Goal: Information Seeking & Learning: Learn about a topic

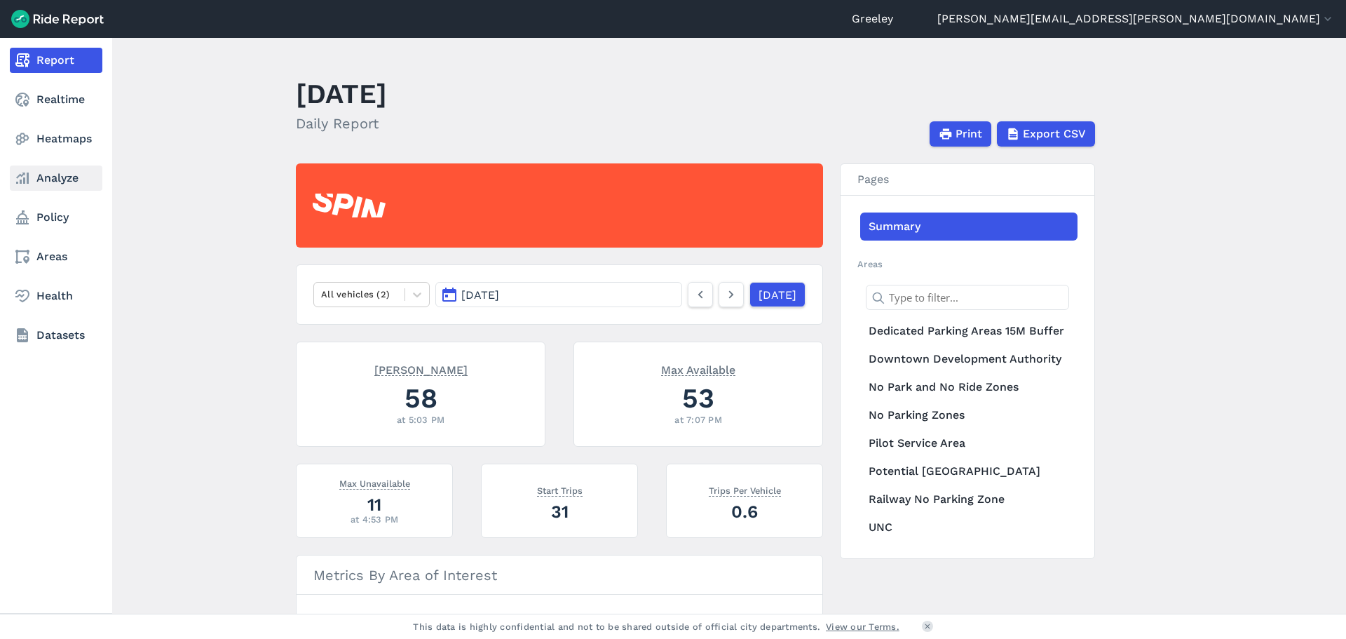
click at [25, 172] on icon at bounding box center [22, 178] width 17 height 17
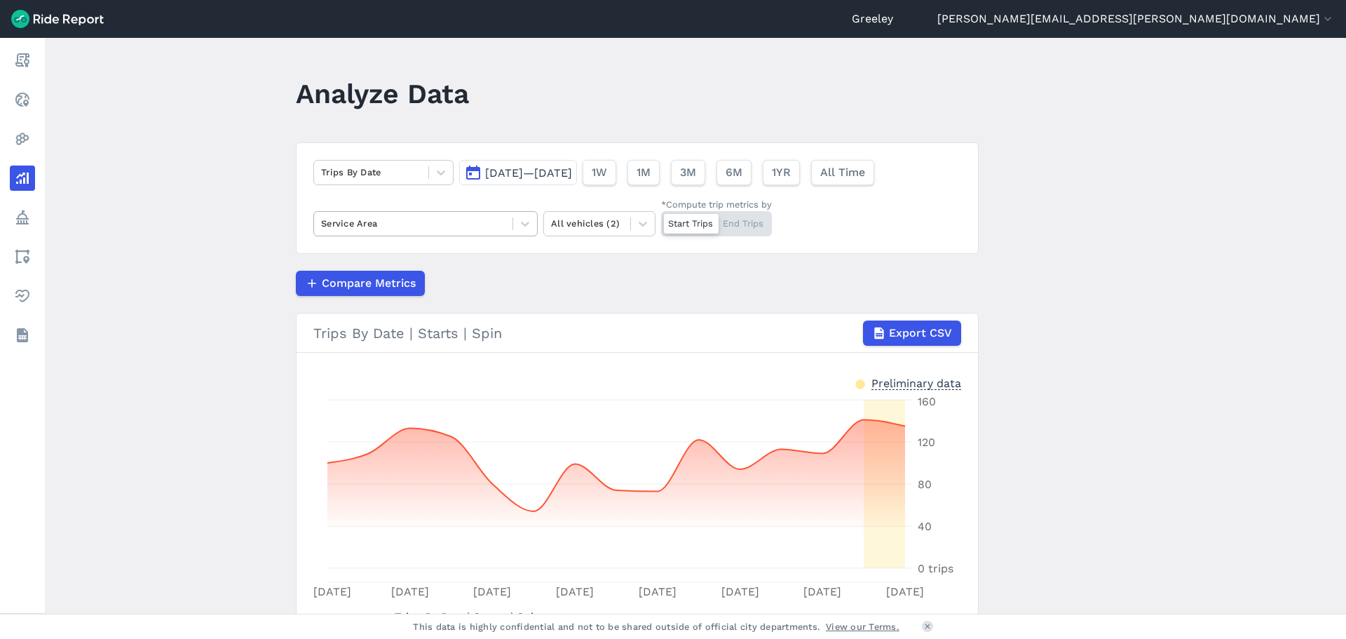
click at [482, 224] on div at bounding box center [413, 223] width 184 height 16
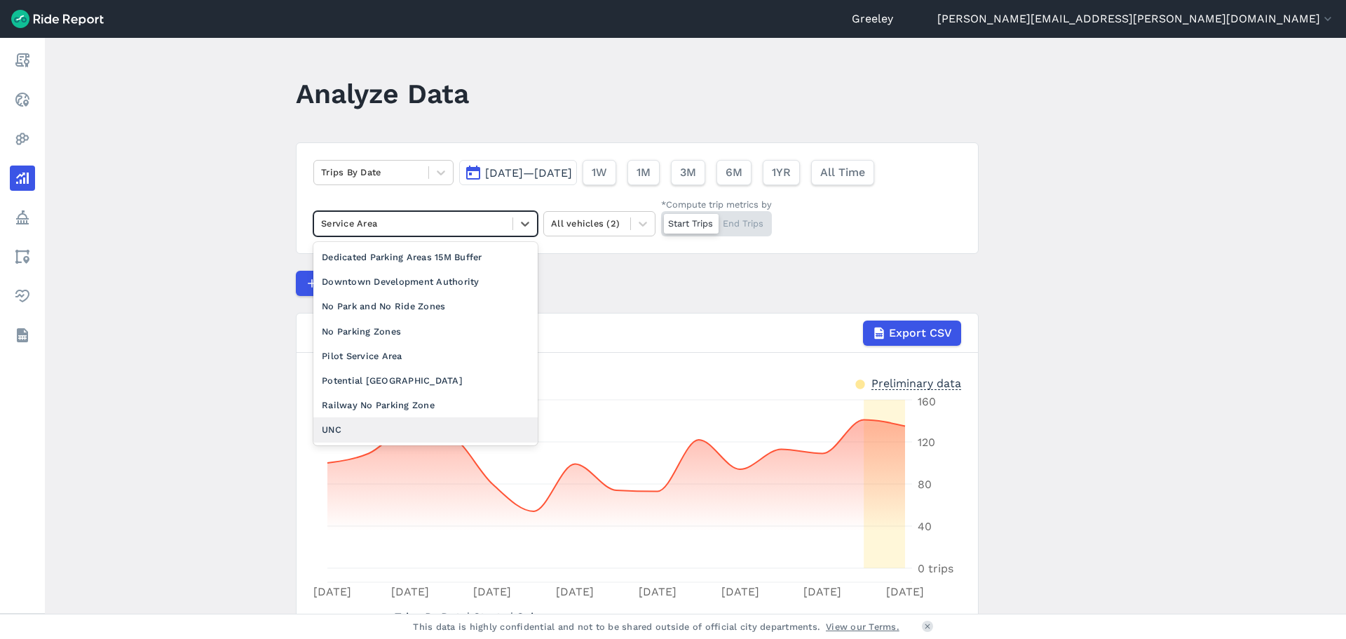
click at [383, 426] on div "UNC" at bounding box center [425, 429] width 224 height 25
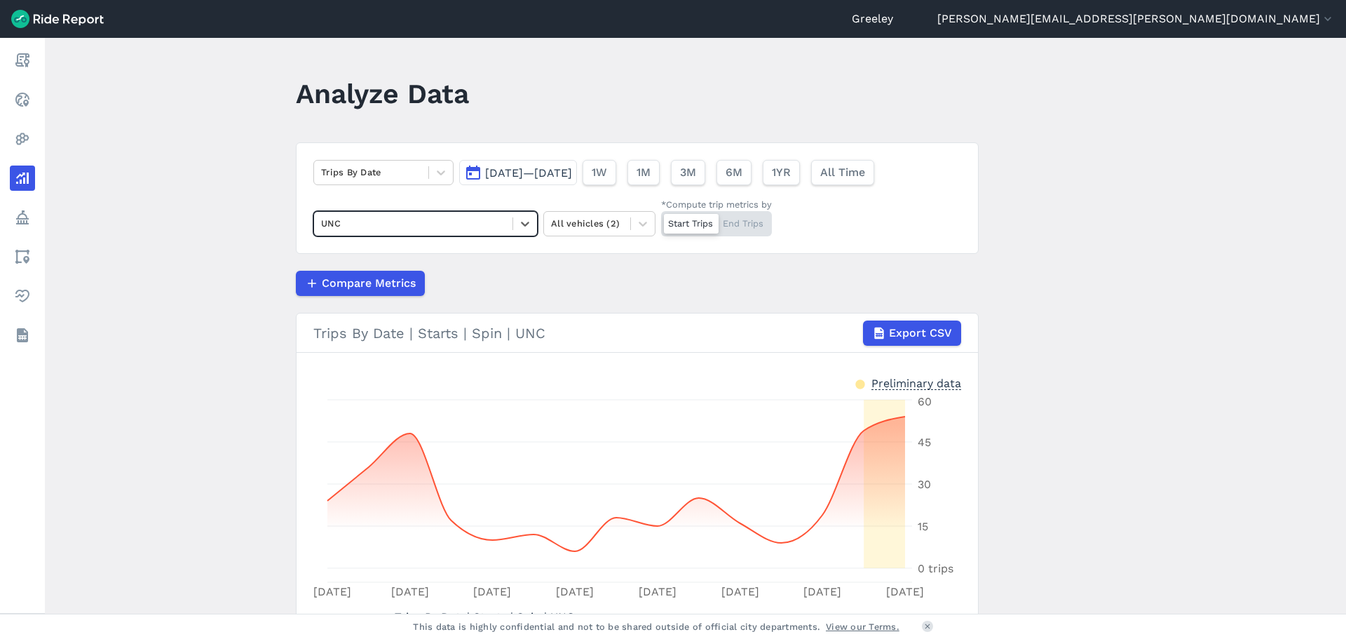
click at [572, 175] on span "[DATE]—[DATE]" at bounding box center [528, 172] width 87 height 13
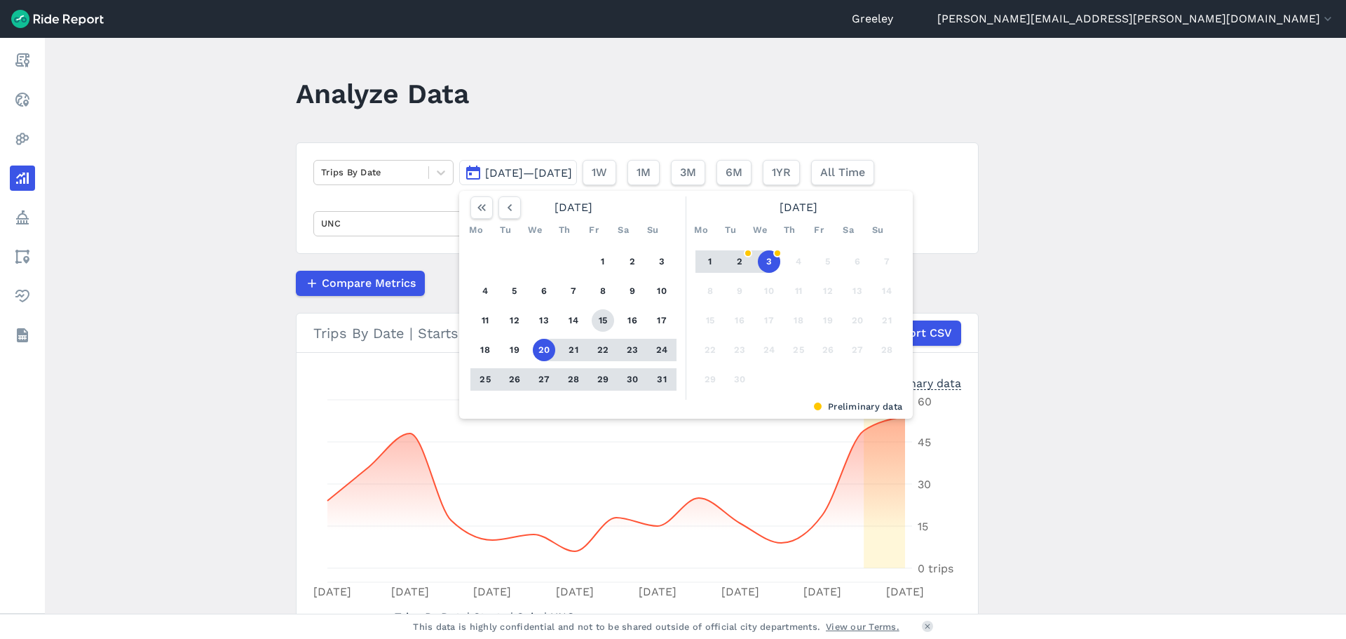
click at [602, 320] on button "15" at bounding box center [603, 320] width 22 height 22
click at [769, 255] on button "3" at bounding box center [769, 261] width 22 height 22
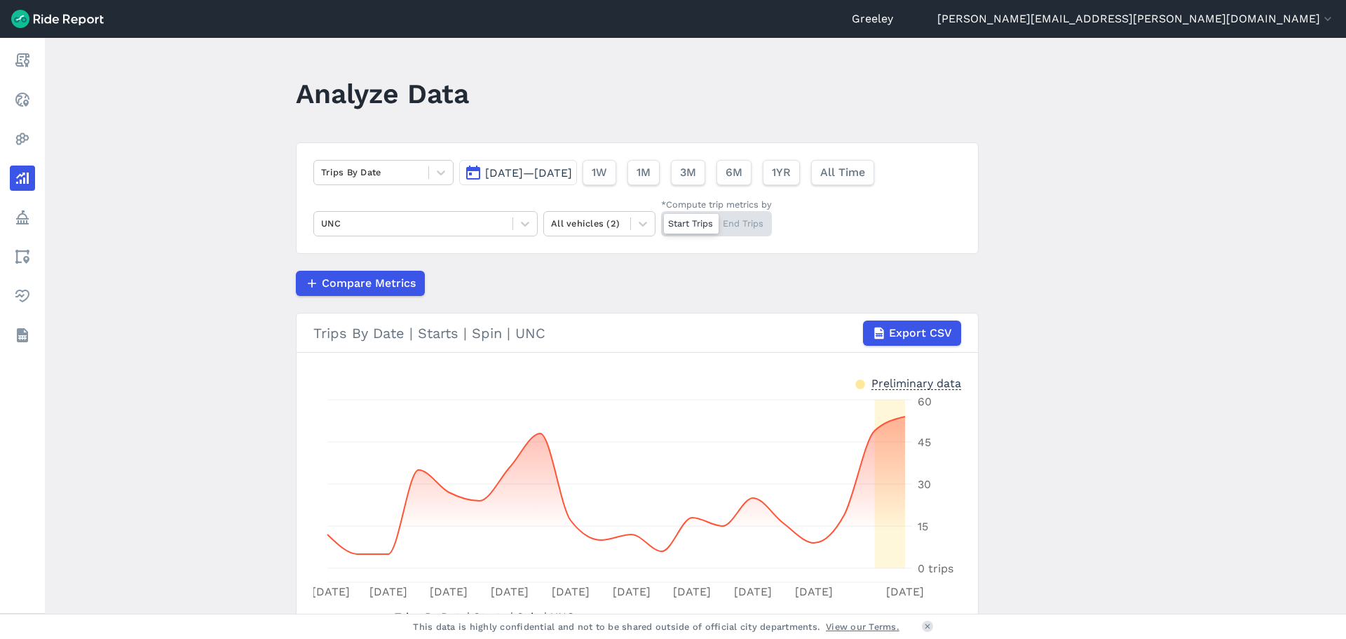
click at [1200, 278] on main "Analyze Data Trips By Date [DATE]—[DATE] 1W 1M 3M 6M 1YR All Time UNC All vehic…" at bounding box center [695, 326] width 1301 height 576
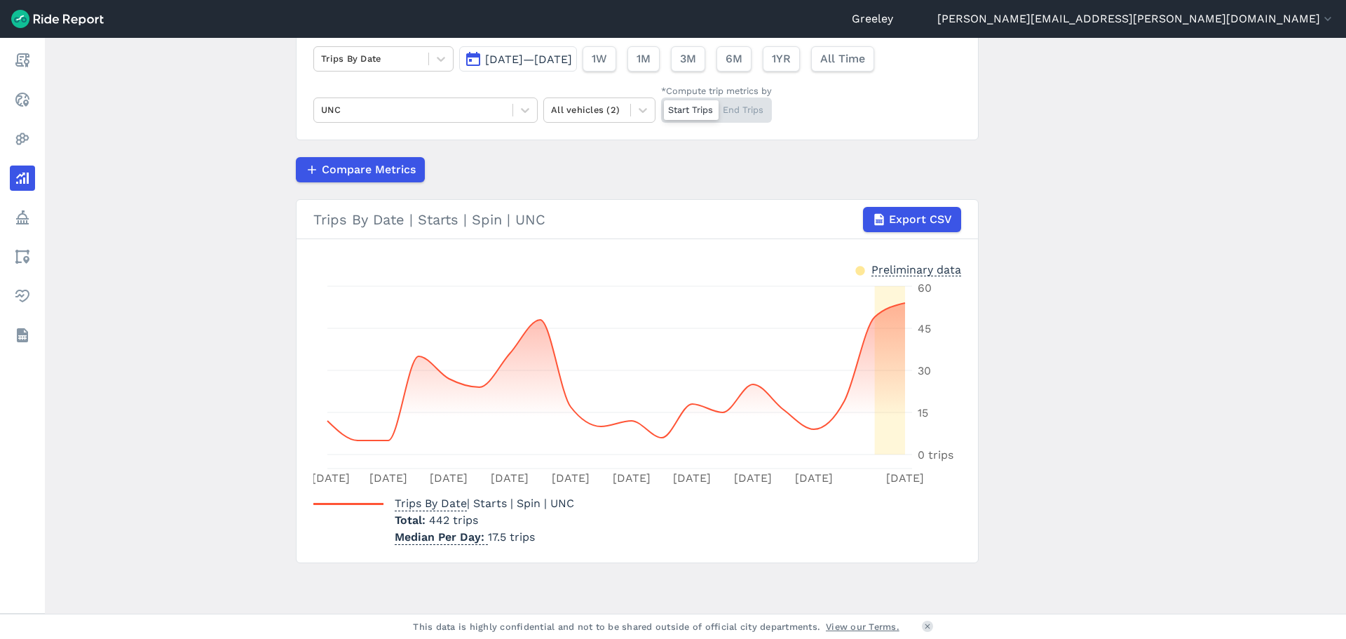
scroll to position [43, 0]
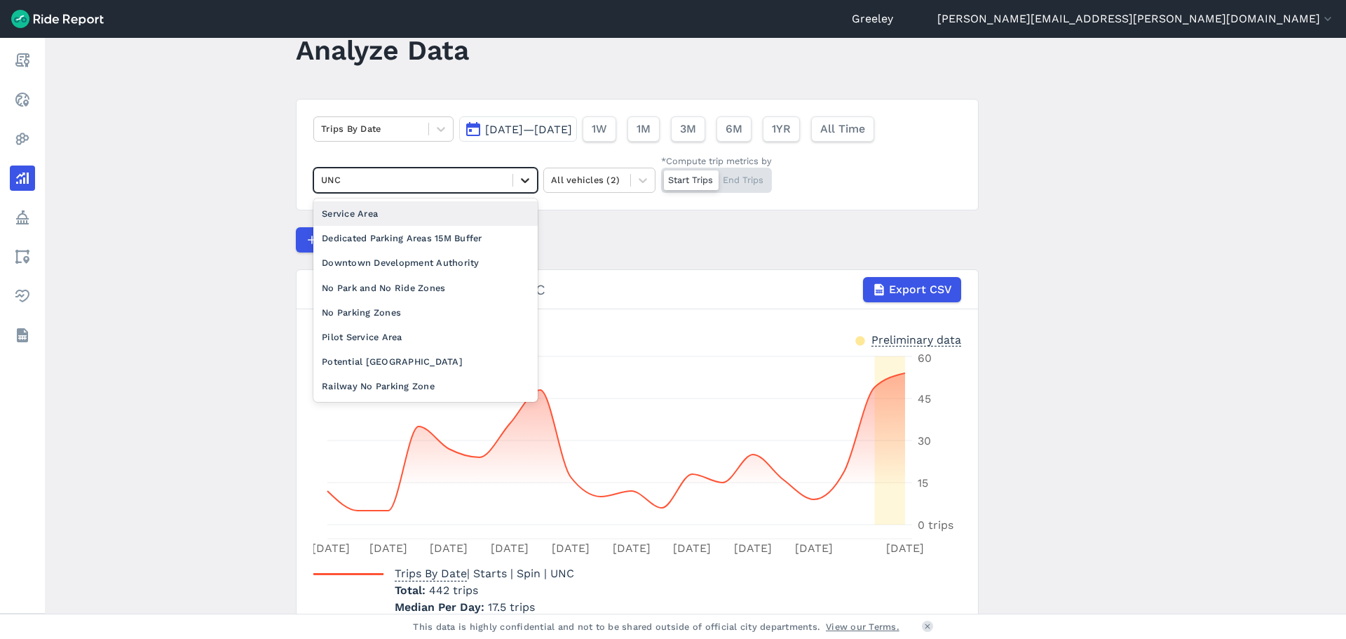
click at [515, 174] on div at bounding box center [525, 180] width 24 height 24
click at [756, 181] on div "Start Trips End Trips" at bounding box center [716, 180] width 111 height 25
click at [661, 177] on input "*Compute trip metrics by Start Trips End Trips" at bounding box center [661, 172] width 0 height 9
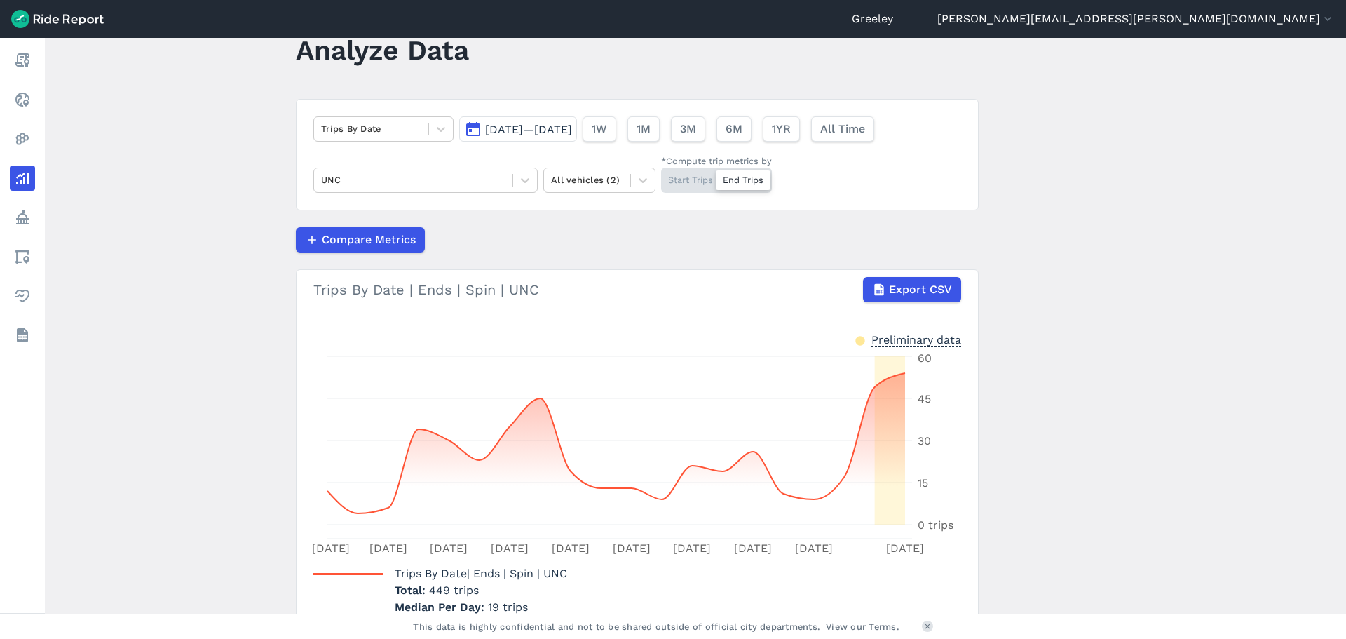
click at [688, 180] on div "Start Trips End Trips" at bounding box center [716, 180] width 111 height 25
click at [661, 177] on input "*Compute trip metrics by Start Trips End Trips" at bounding box center [661, 172] width 0 height 9
click at [736, 173] on div "Start Trips End Trips" at bounding box center [716, 180] width 111 height 25
click at [661, 173] on input "*Compute trip metrics by Start Trips End Trips" at bounding box center [661, 172] width 0 height 9
click at [483, 185] on div at bounding box center [413, 180] width 184 height 16
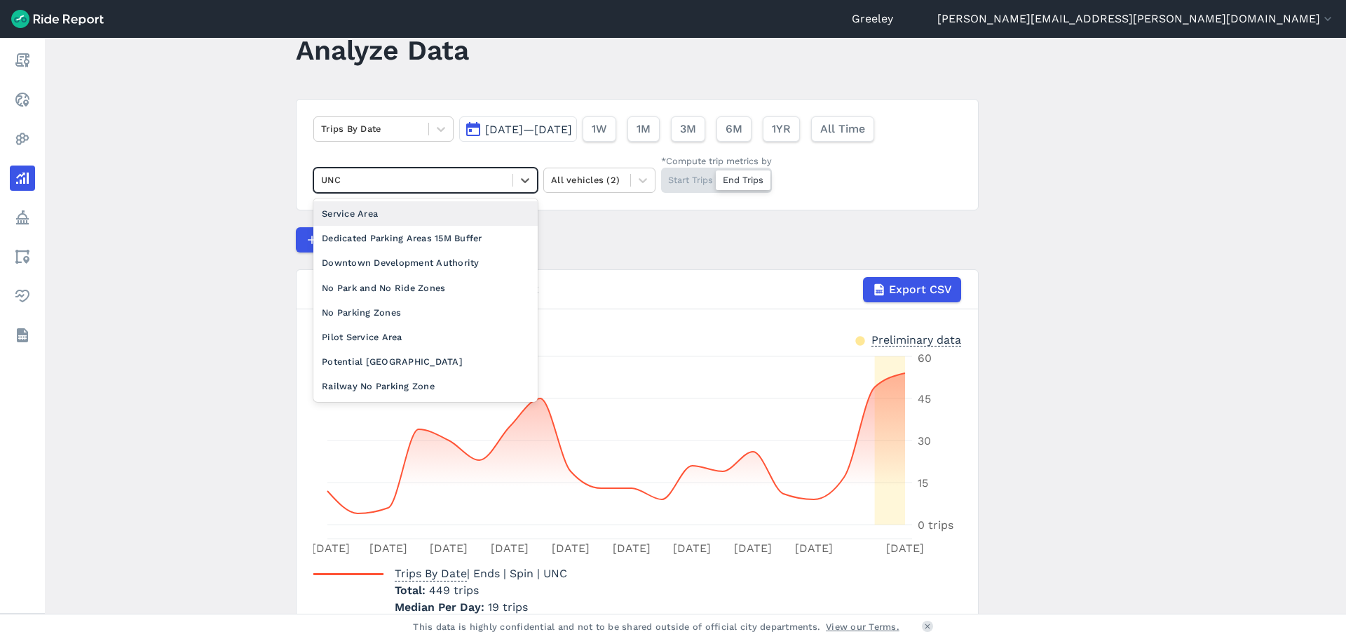
click at [385, 212] on div "Service Area" at bounding box center [425, 213] width 224 height 25
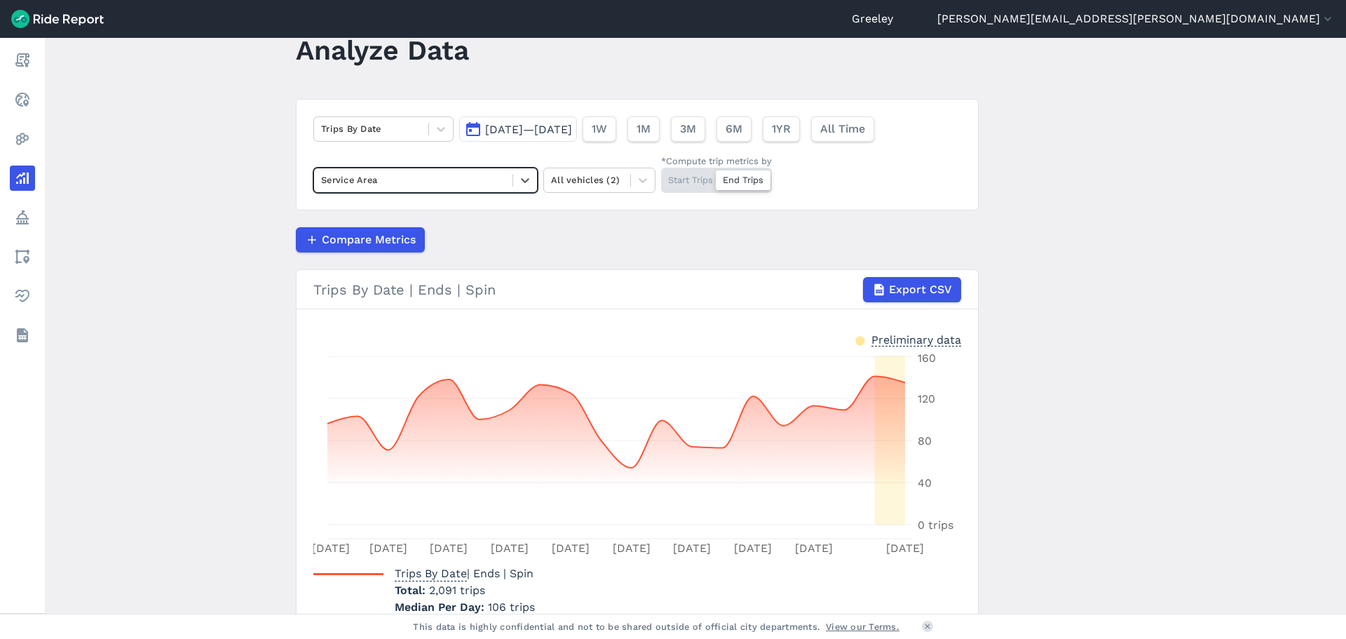
click at [554, 125] on span "[DATE]—[DATE]" at bounding box center [528, 129] width 87 height 13
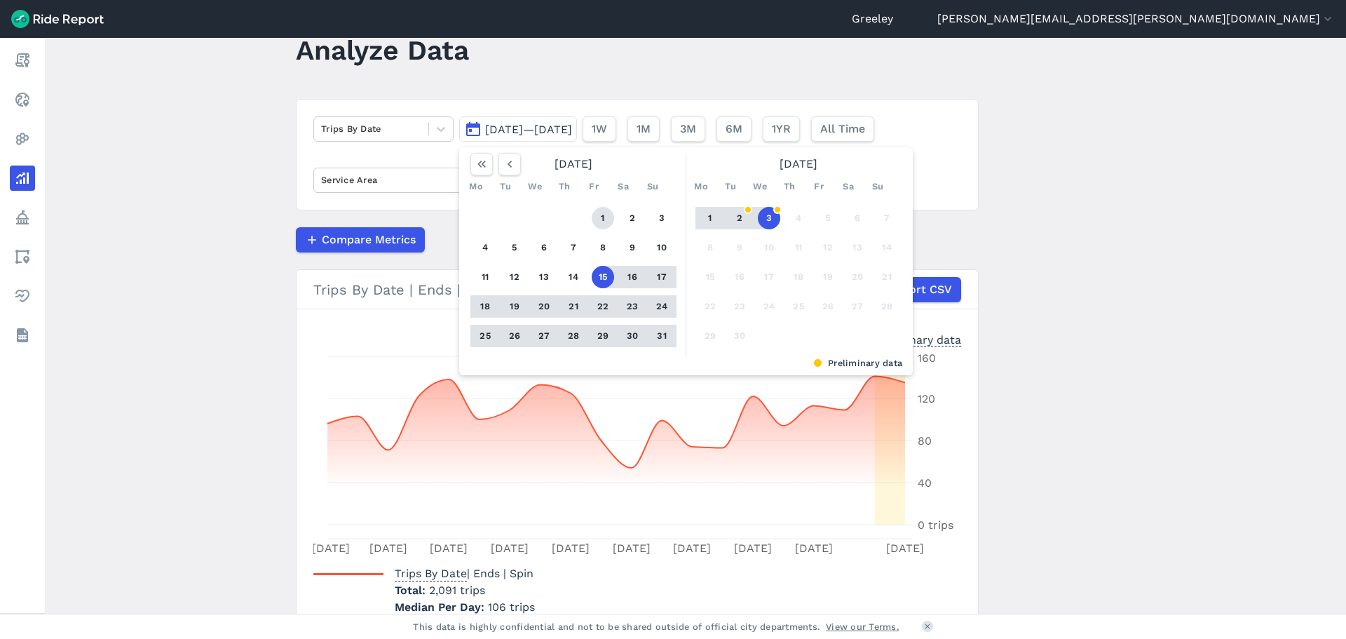
click at [601, 217] on button "1" at bounding box center [603, 218] width 22 height 22
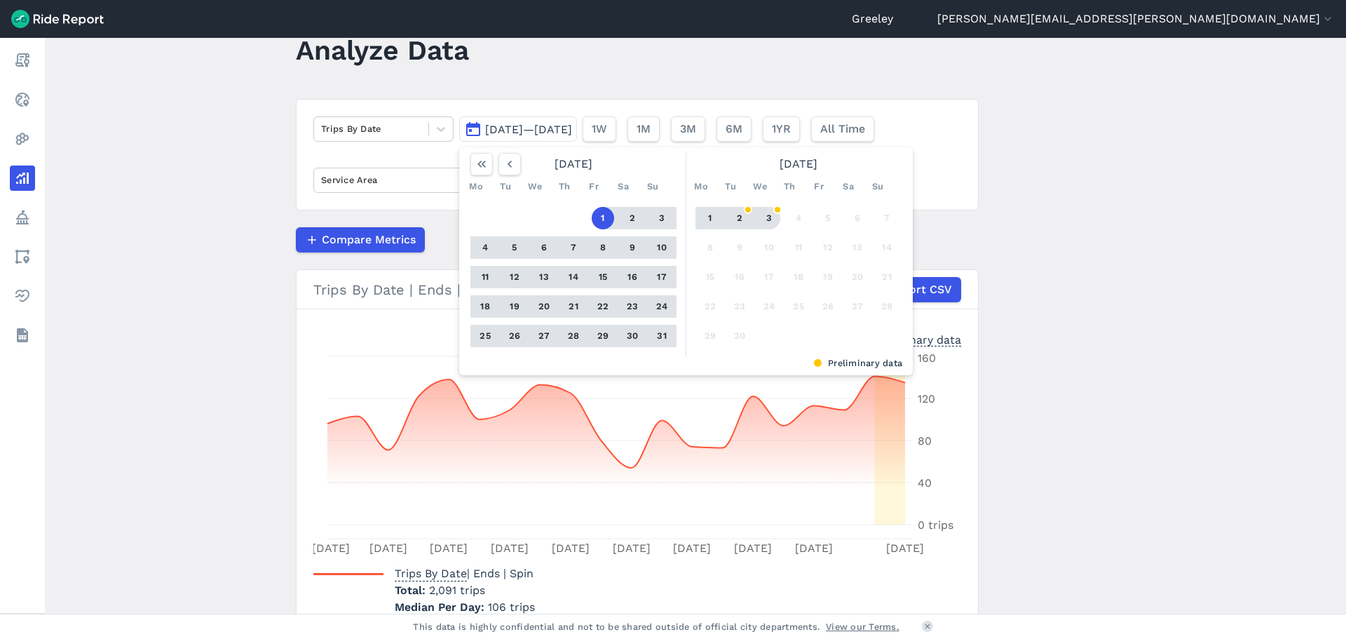
click at [760, 215] on button "3" at bounding box center [769, 218] width 22 height 22
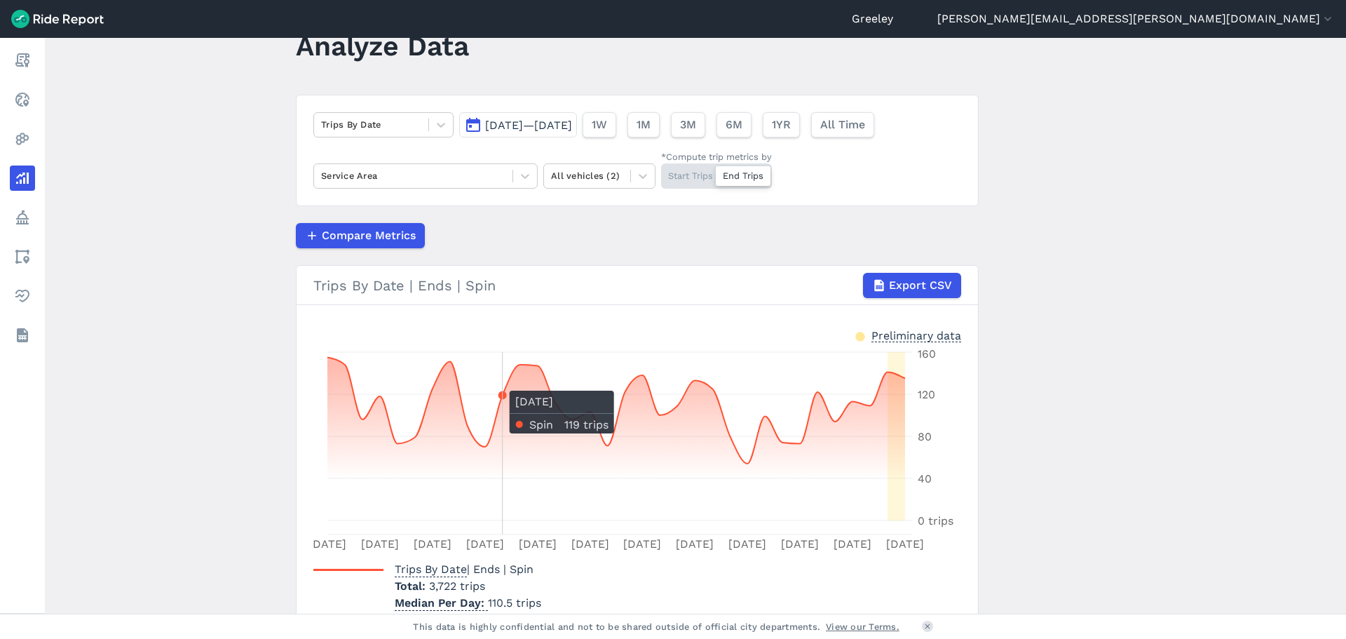
scroll to position [70, 0]
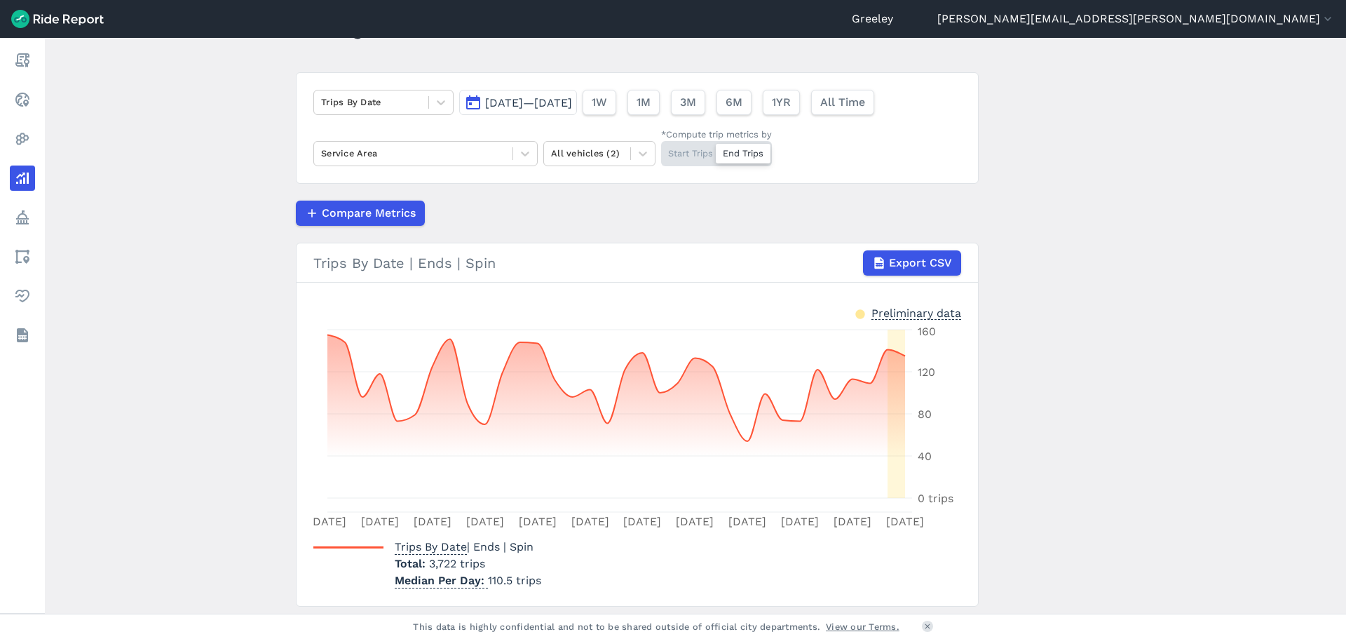
click at [572, 105] on span "[DATE]—[DATE]" at bounding box center [528, 102] width 87 height 13
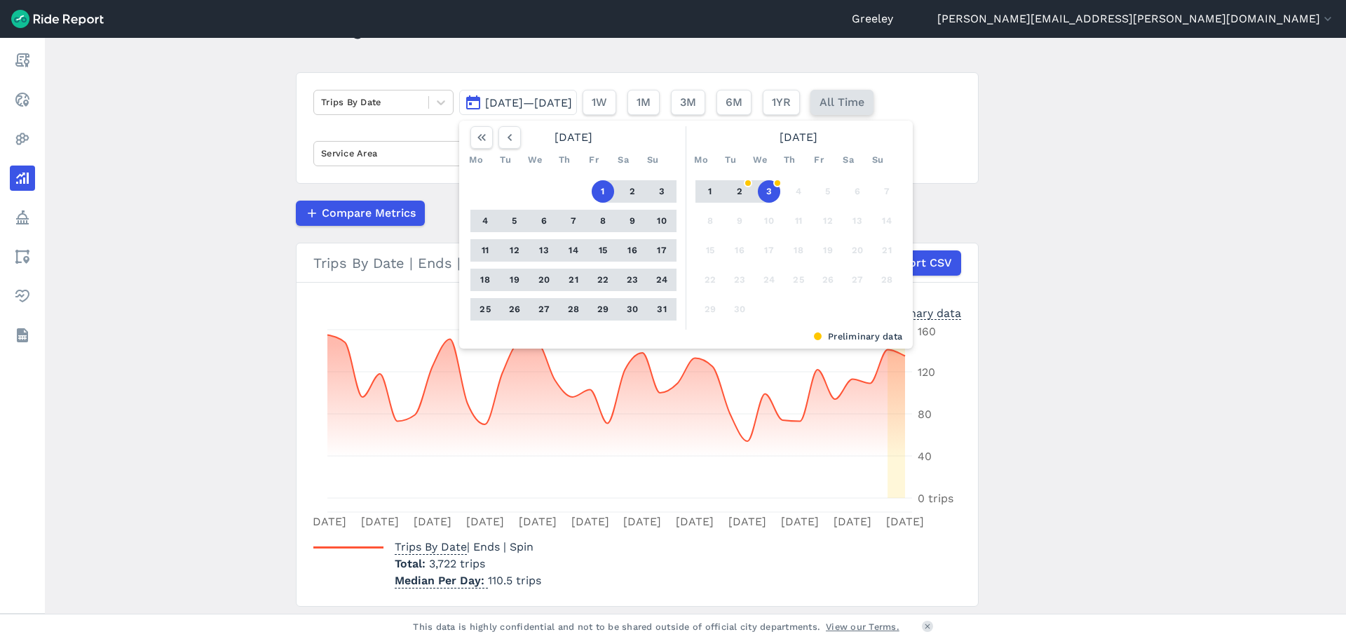
click at [865, 97] on span "All Time" at bounding box center [842, 102] width 45 height 17
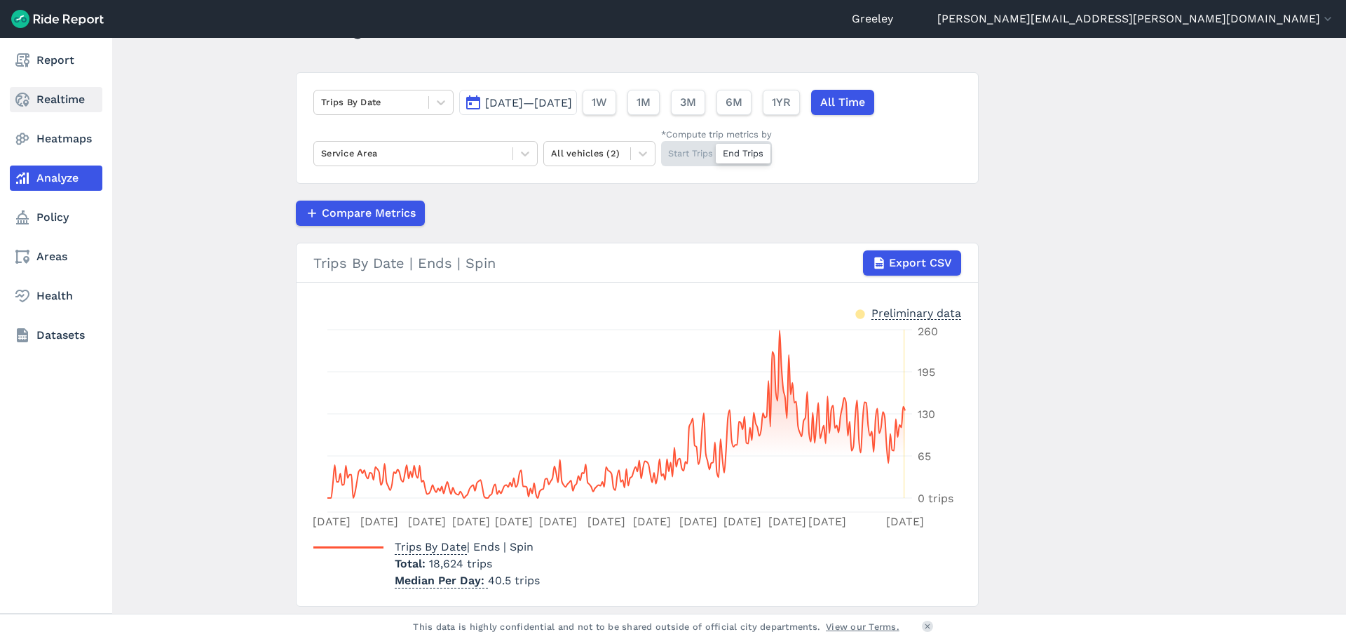
click at [22, 102] on icon at bounding box center [22, 99] width 17 height 17
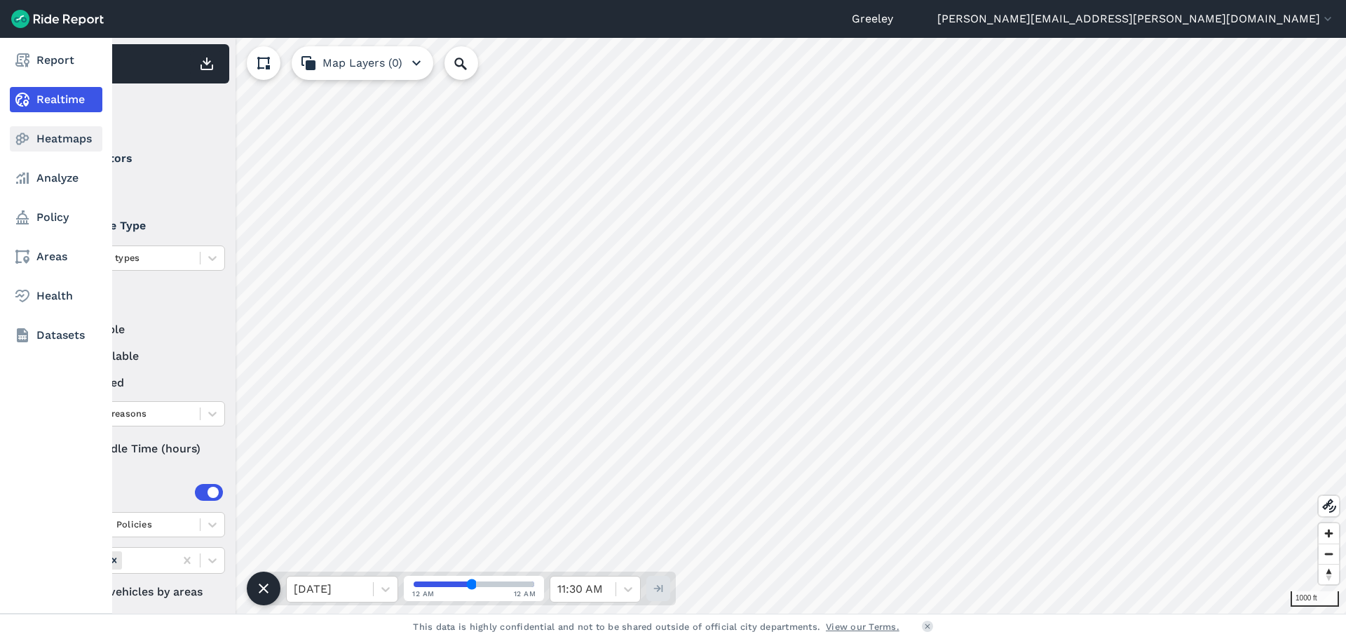
click at [36, 136] on link "Heatmaps" at bounding box center [56, 138] width 93 height 25
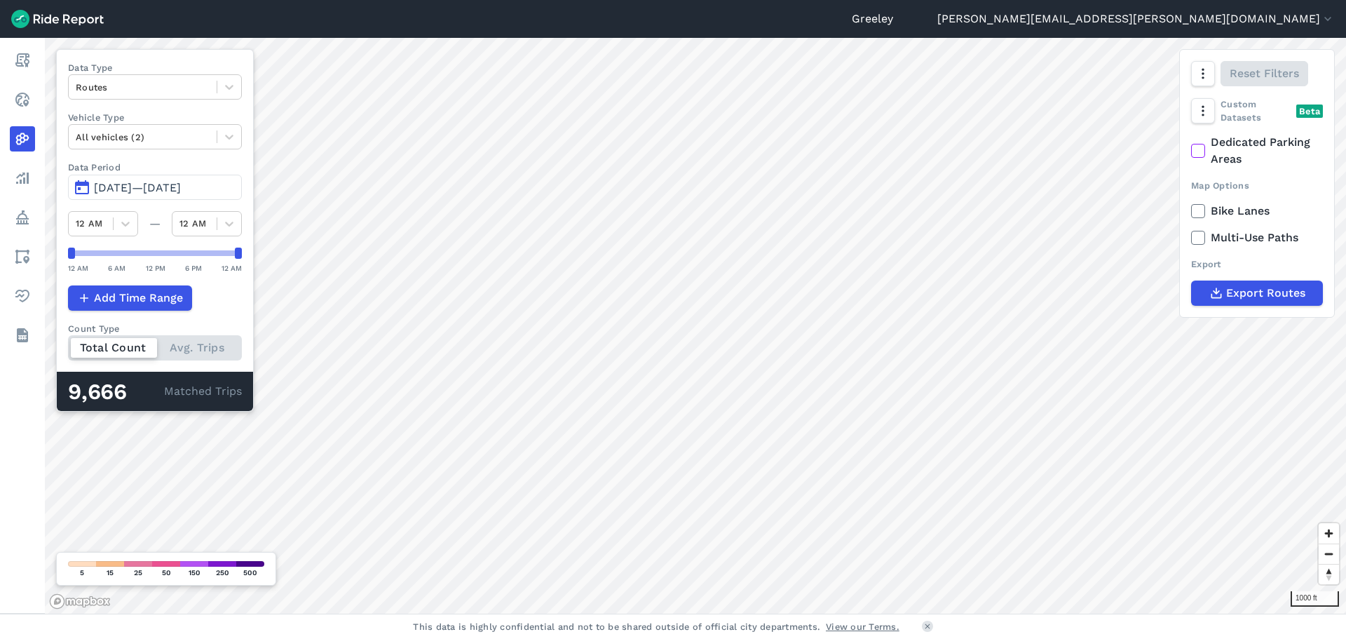
click at [181, 187] on span "[DATE]—[DATE]" at bounding box center [137, 187] width 87 height 13
click at [181, 186] on span "[DATE]—[DATE]" at bounding box center [137, 187] width 87 height 13
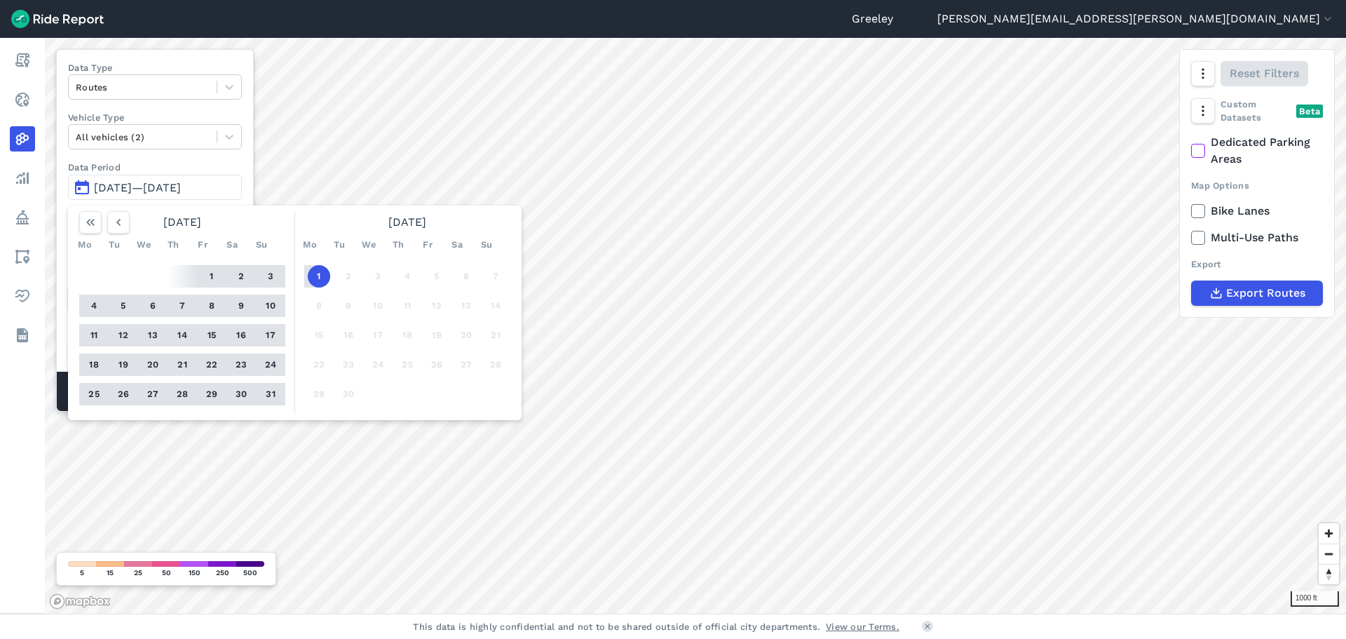
click at [325, 278] on button "1" at bounding box center [319, 276] width 22 height 22
click at [210, 271] on button "1" at bounding box center [212, 276] width 22 height 22
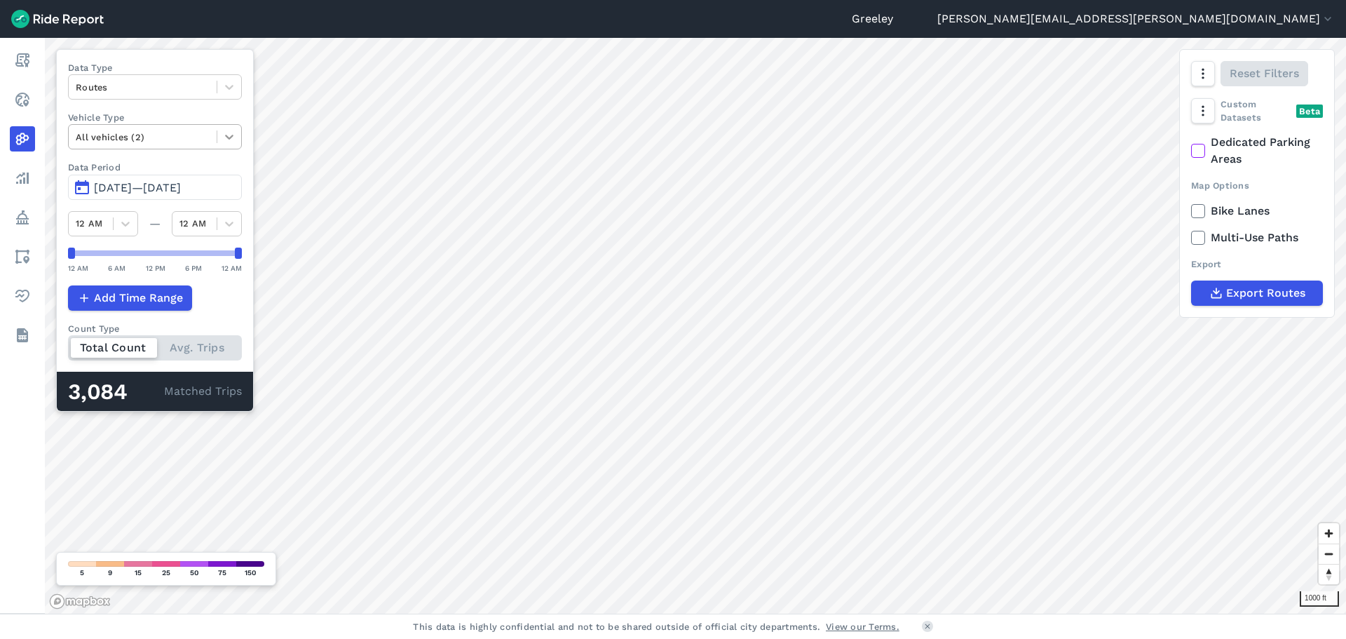
click at [237, 137] on div at bounding box center [229, 137] width 24 height 24
click at [236, 137] on icon at bounding box center [229, 137] width 14 height 14
click at [217, 96] on div at bounding box center [229, 87] width 24 height 24
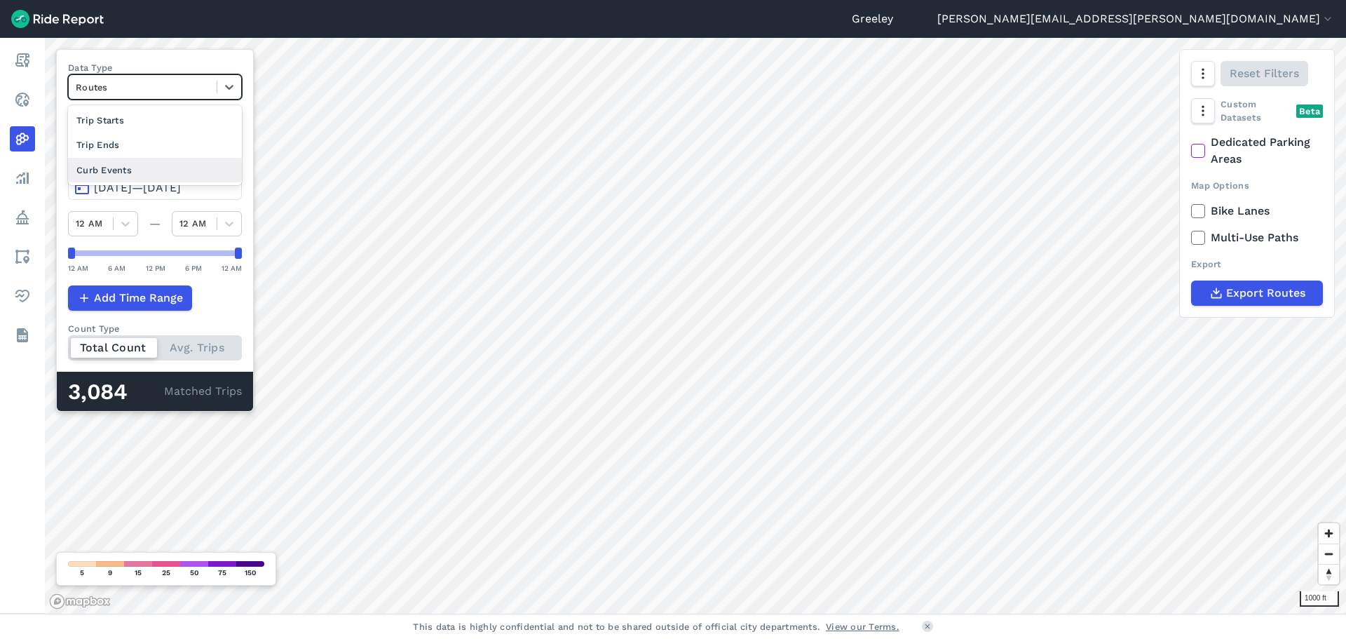
click at [158, 168] on div "Curb Events" at bounding box center [155, 170] width 174 height 25
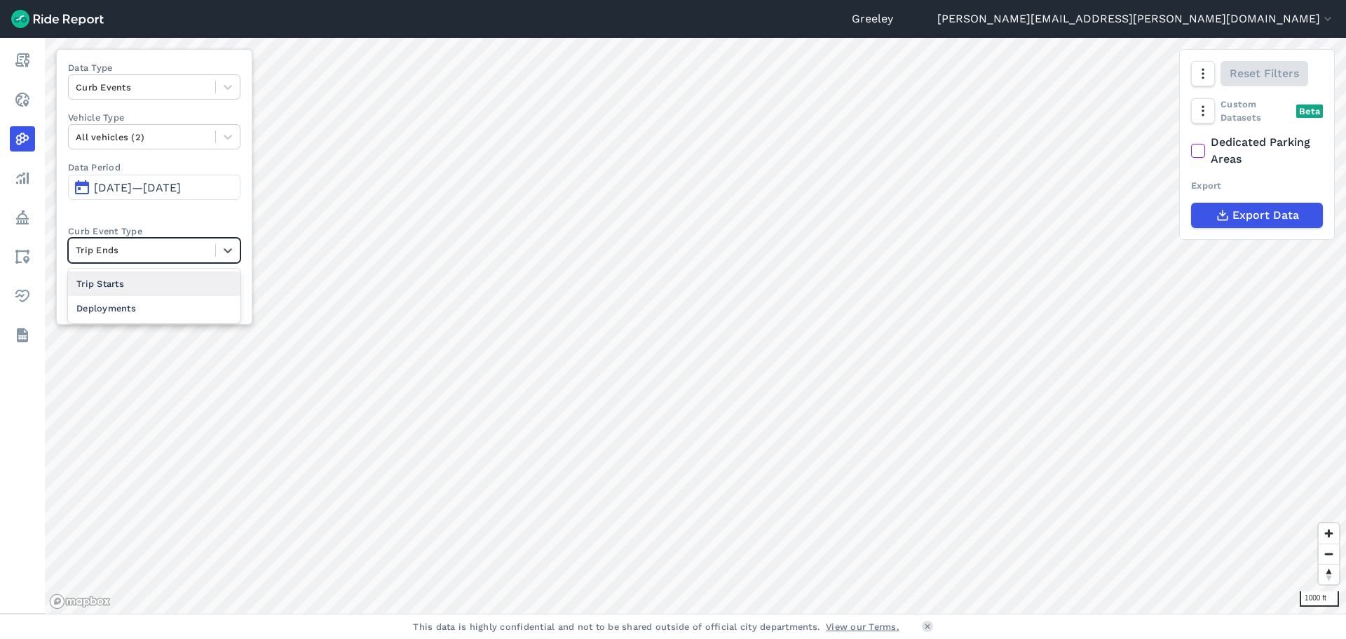
click at [201, 250] on div at bounding box center [142, 250] width 133 height 16
click at [164, 310] on div "Deployments" at bounding box center [154, 308] width 172 height 25
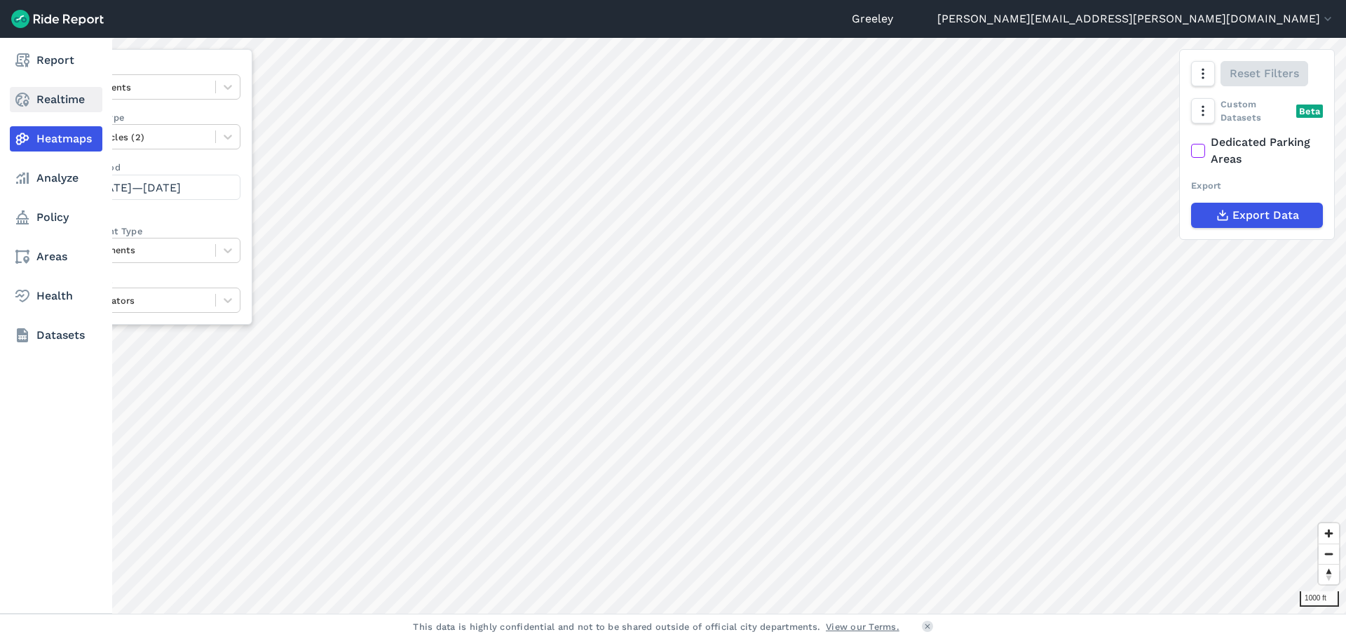
click at [15, 92] on icon at bounding box center [22, 99] width 17 height 17
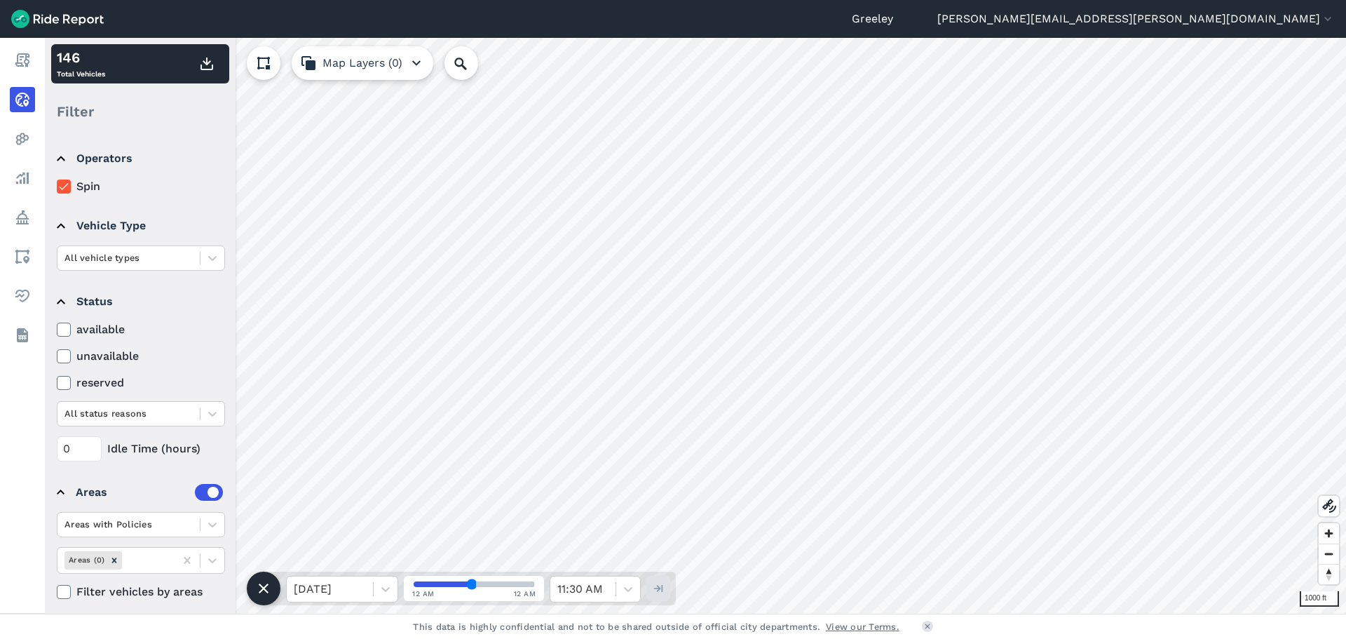
click at [64, 353] on icon at bounding box center [63, 356] width 13 height 14
click at [57, 353] on input "unavailable" at bounding box center [57, 352] width 0 height 9
click at [66, 354] on icon at bounding box center [63, 356] width 13 height 14
click at [57, 354] on input "unavailable" at bounding box center [57, 352] width 0 height 9
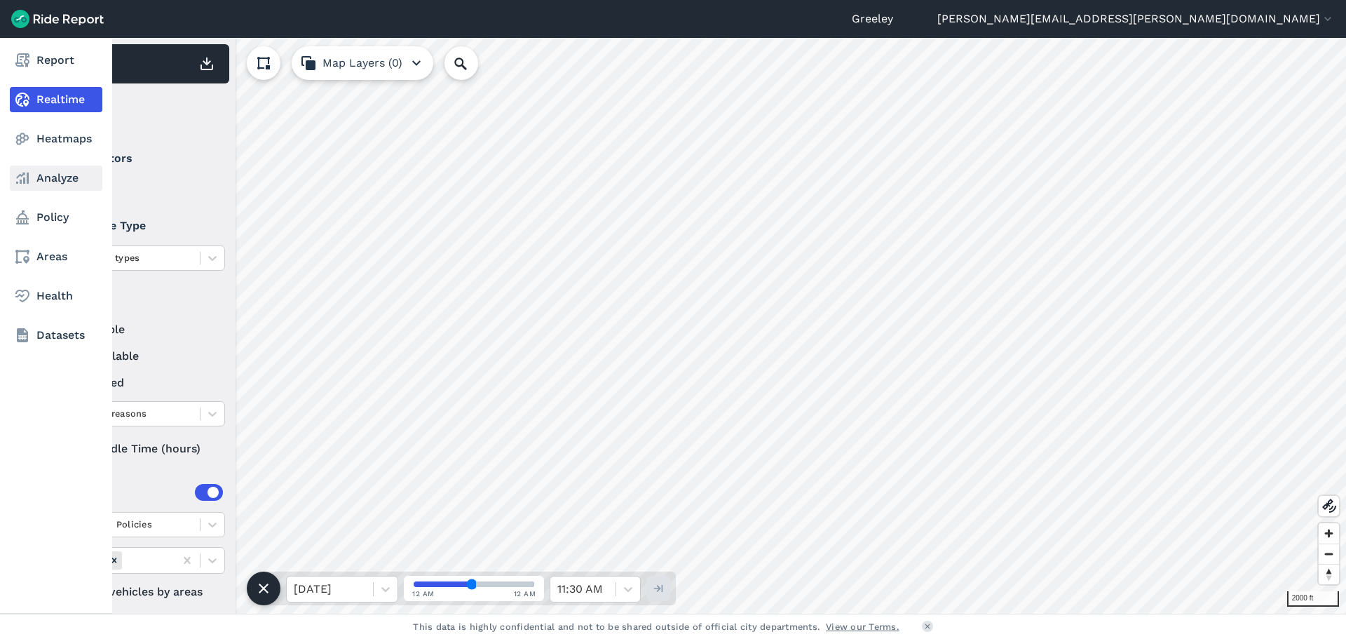
click at [35, 175] on link "Analyze" at bounding box center [56, 177] width 93 height 25
